Goal: Information Seeking & Learning: Learn about a topic

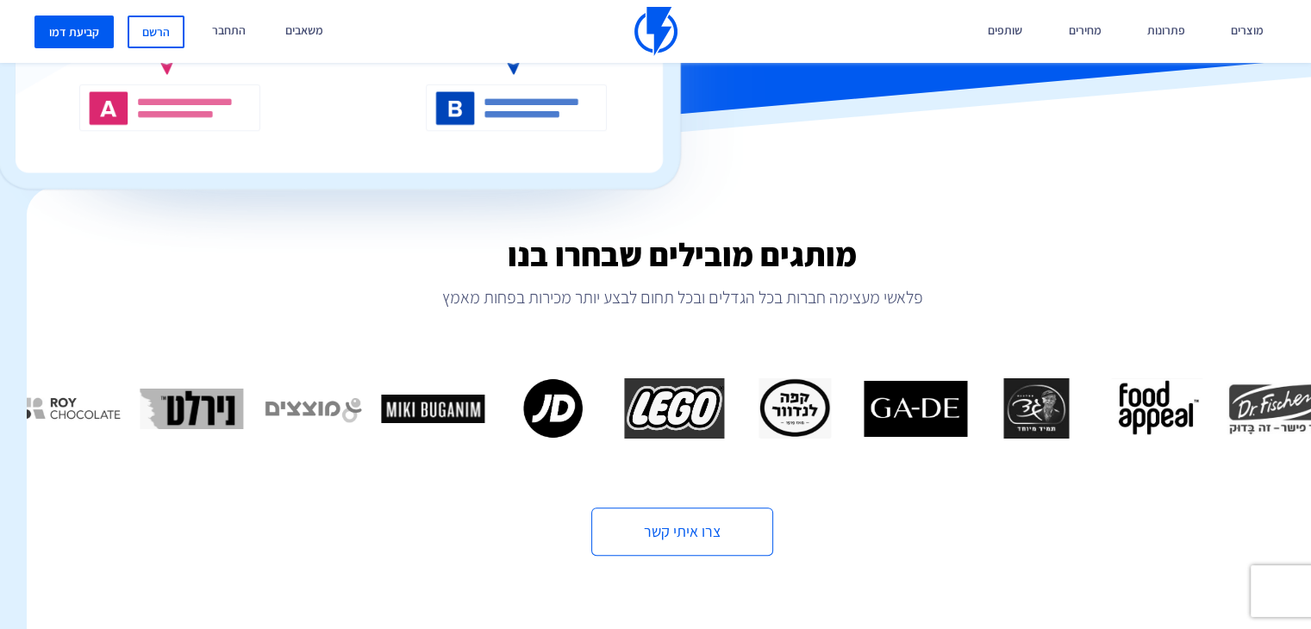
scroll to position [628, -26]
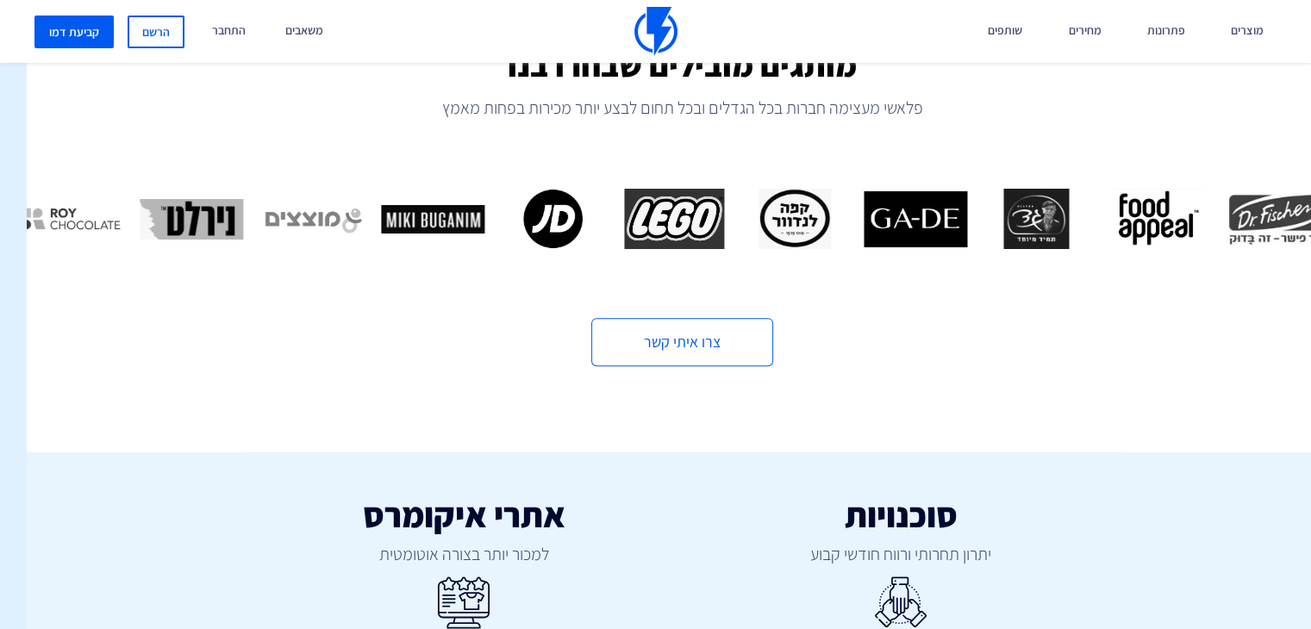
click at [746, 225] on img "8 / 16" at bounding box center [794, 219] width 103 height 60
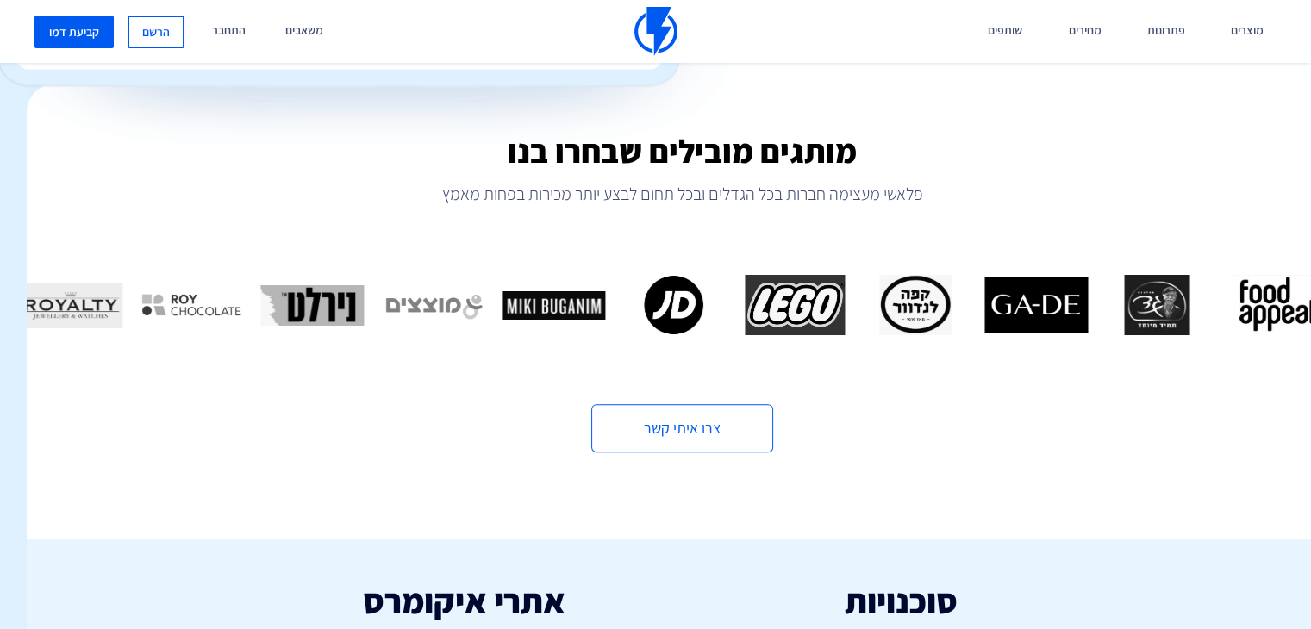
scroll to position [972, -26]
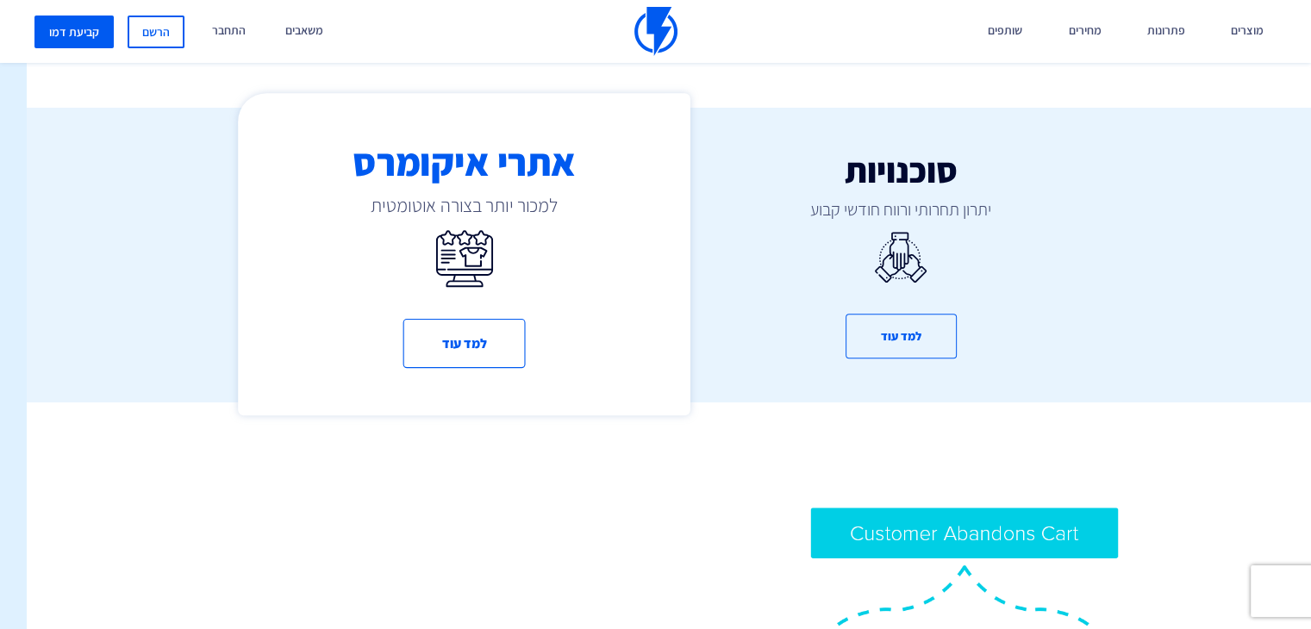
click at [481, 403] on div "אתרי איקומרס למכור יותר בצורה אוטומטית למד עוד" at bounding box center [464, 254] width 453 height 322
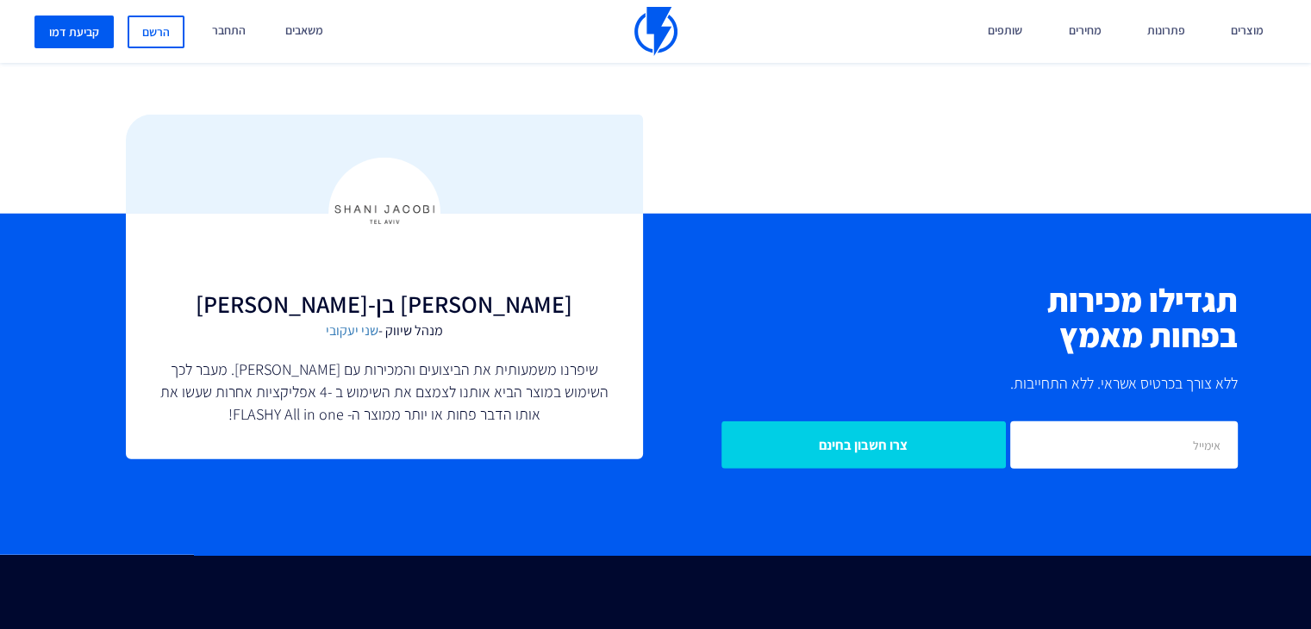
scroll to position [4311, 0]
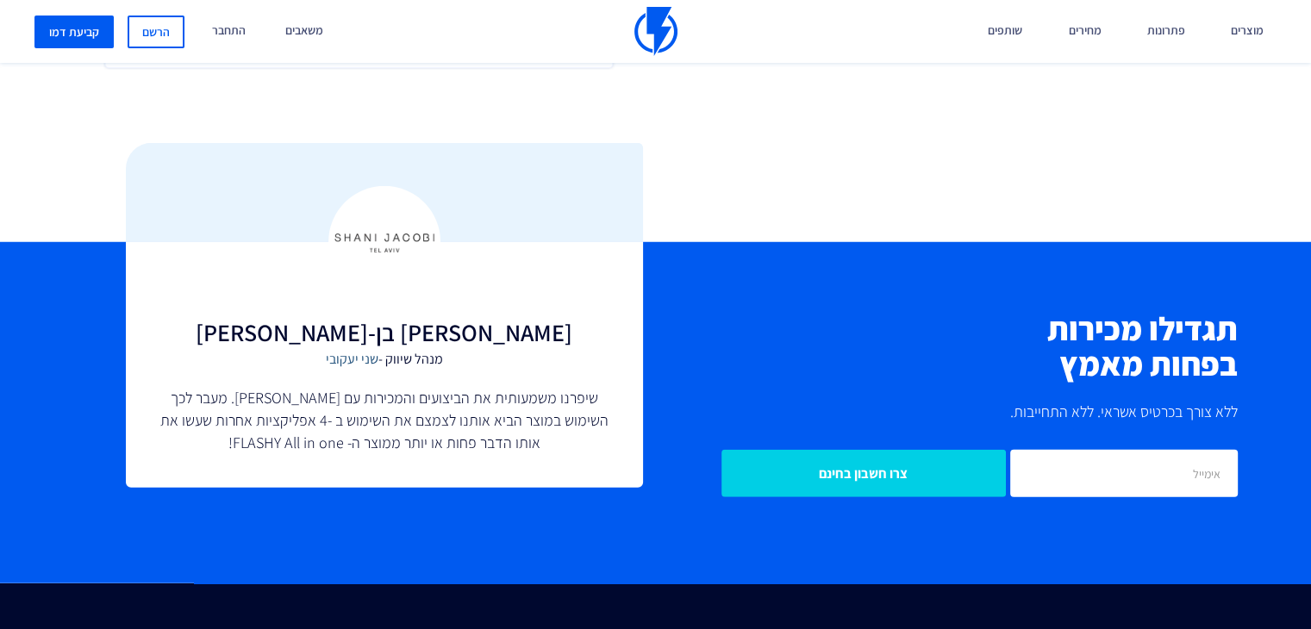
click at [359, 360] on link "שני יעקובי" at bounding box center [352, 359] width 53 height 18
click at [463, 344] on h3 "[PERSON_NAME] בן-[PERSON_NAME]" at bounding box center [384, 333] width 448 height 27
drag, startPoint x: 432, startPoint y: 334, endPoint x: 310, endPoint y: 335, distance: 122.4
click at [310, 335] on h3 "[PERSON_NAME] בן-[PERSON_NAME]" at bounding box center [384, 333] width 448 height 27
copy h3 "[PERSON_NAME] בן-[PERSON_NAME]"
